Goal: Transaction & Acquisition: Subscribe to service/newsletter

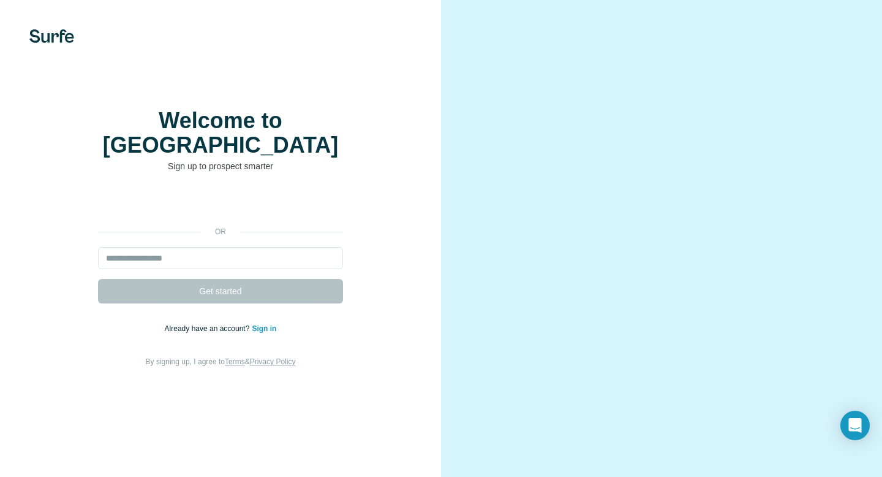
click at [398, 276] on div "or Get started Already have an account? Sign in By signing up, I agree to Terms…" at bounding box center [221, 280] width 392 height 176
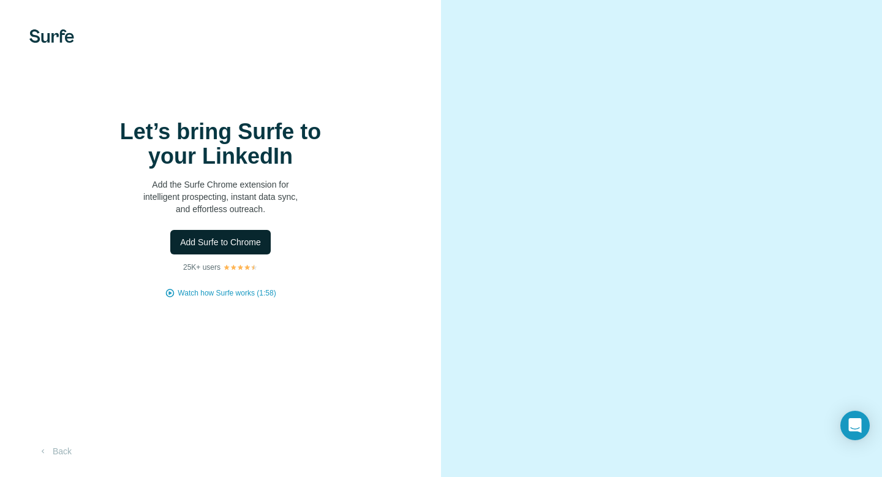
click at [234, 230] on button "Add Surfe to Chrome" at bounding box center [220, 242] width 100 height 25
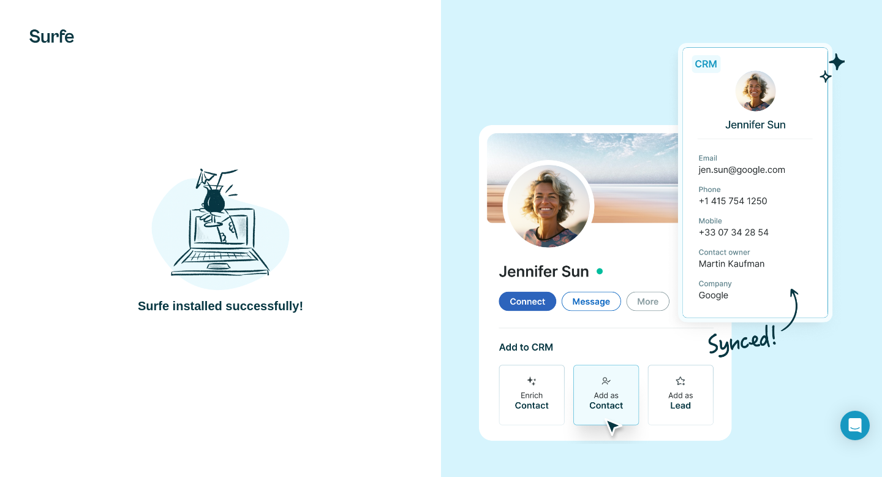
click at [755, 164] on img at bounding box center [661, 238] width 366 height 409
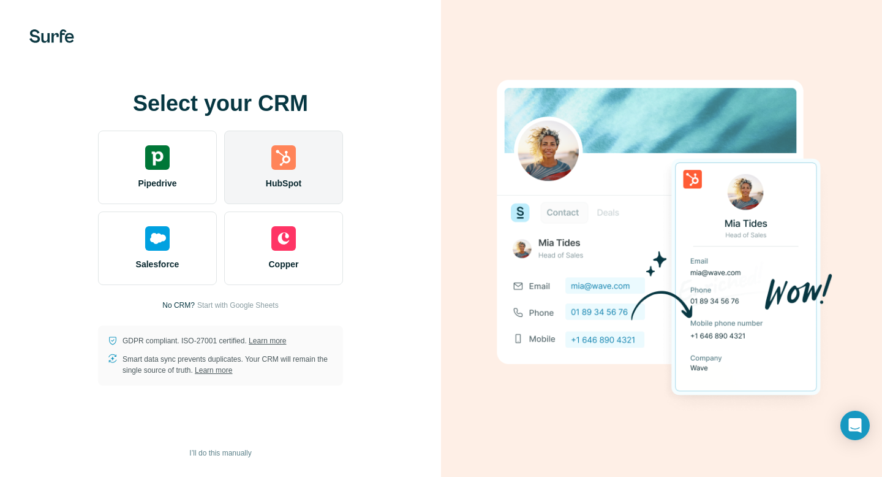
click at [295, 183] on span "HubSpot" at bounding box center [284, 183] width 36 height 12
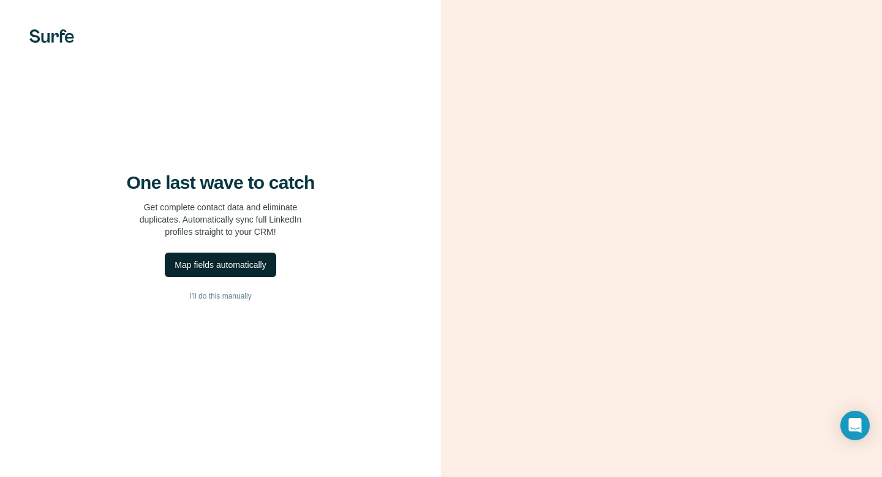
click at [235, 265] on div "Map fields automatically" at bounding box center [220, 265] width 91 height 12
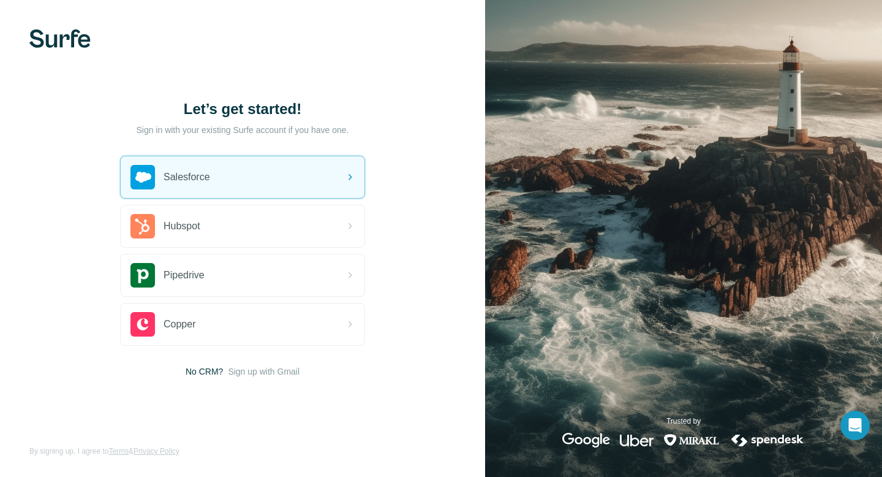
click at [325, 88] on div "Let’s get started! Sign in with your existing Surfe account if you have one. Sa…" at bounding box center [242, 238] width 485 height 477
click at [85, 36] on img at bounding box center [59, 38] width 61 height 18
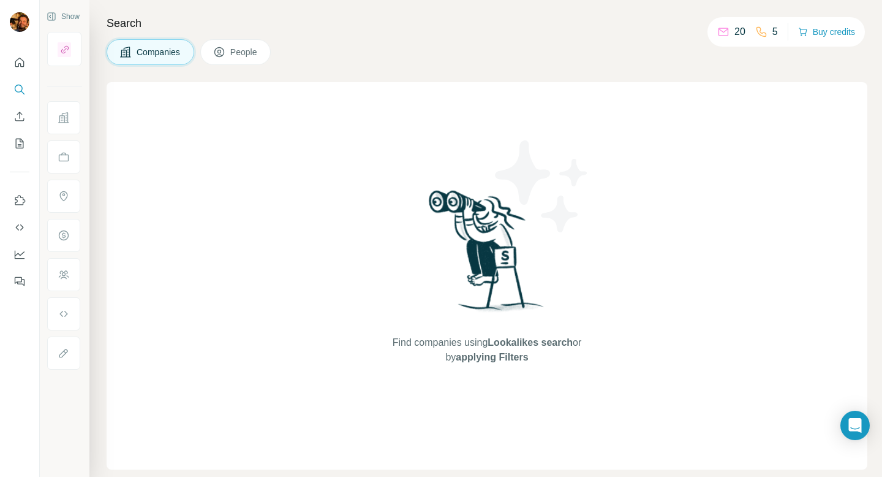
click at [502, 116] on div "Find companies using Lookalikes search or by applying Filters" at bounding box center [487, 275] width 221 height 387
click at [435, 130] on div "Find companies using Lookalikes search or by applying Filters" at bounding box center [487, 275] width 221 height 387
